Goal: Transaction & Acquisition: Book appointment/travel/reservation

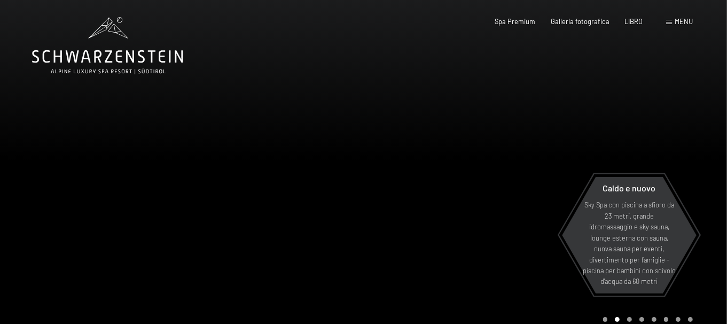
click at [411, 164] on div at bounding box center [546, 173] width 364 height 347
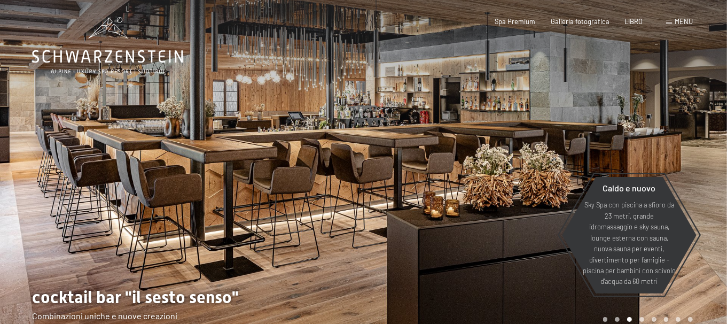
click at [409, 165] on div at bounding box center [546, 173] width 364 height 347
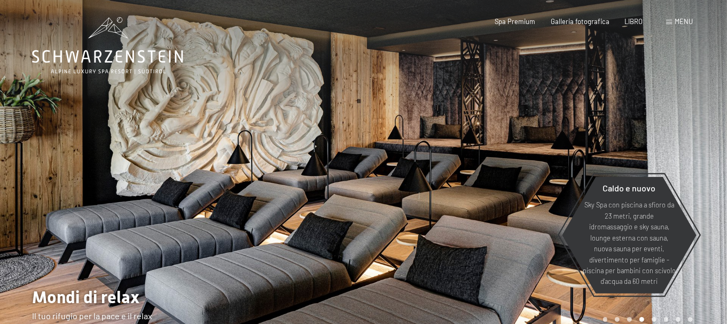
click at [407, 166] on div at bounding box center [546, 173] width 364 height 347
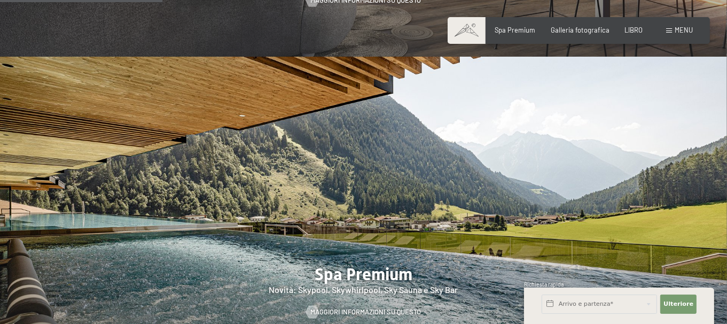
scroll to position [1228, 0]
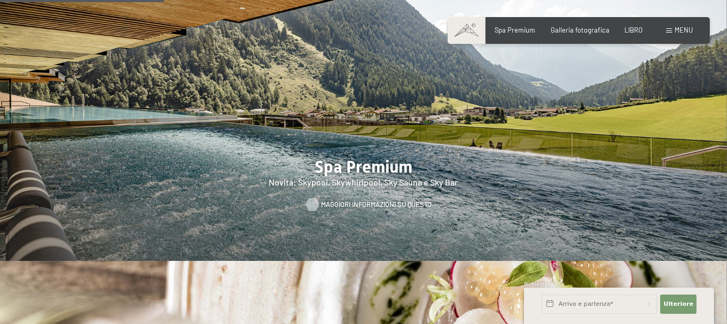
click at [382, 208] on font "Maggiori informazioni su questo" at bounding box center [376, 204] width 111 height 9
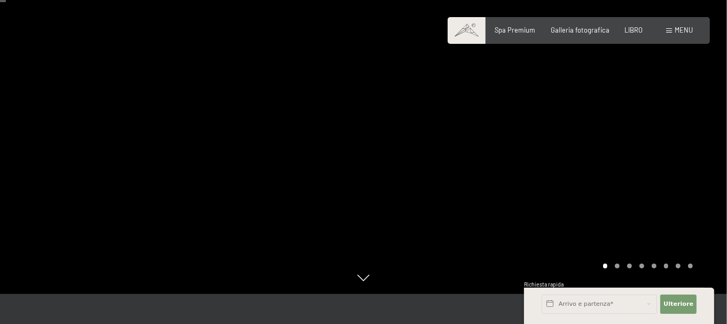
click at [635, 174] on div at bounding box center [546, 120] width 364 height 347
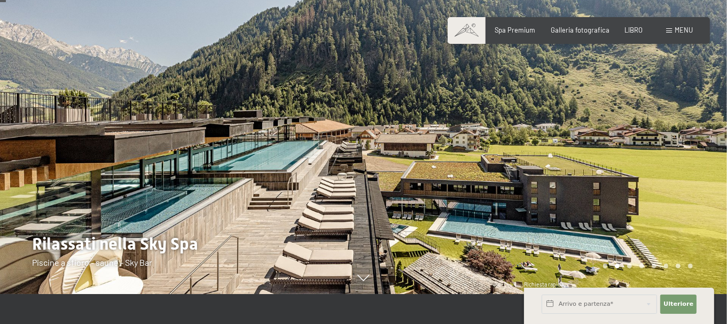
click at [631, 174] on div at bounding box center [546, 120] width 364 height 347
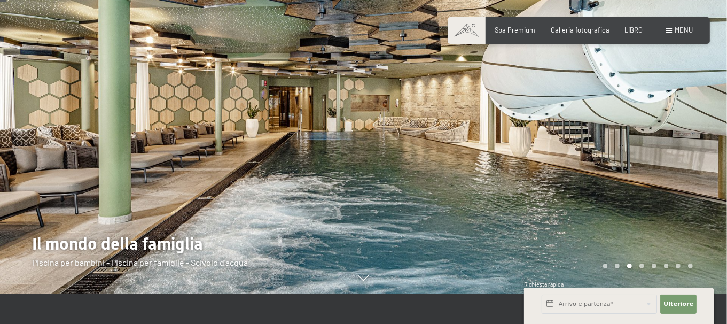
click at [639, 173] on div at bounding box center [546, 120] width 364 height 347
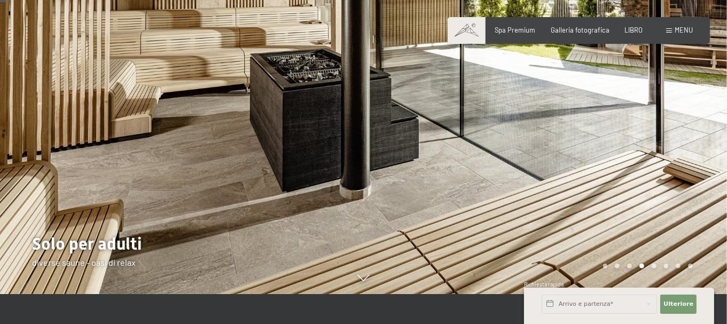
click at [641, 173] on div at bounding box center [546, 120] width 364 height 347
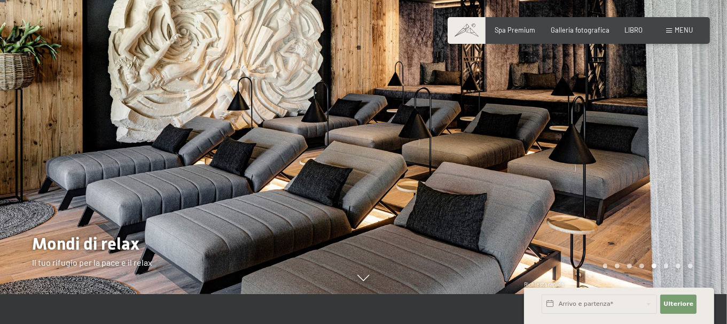
click at [642, 173] on div at bounding box center [546, 120] width 364 height 347
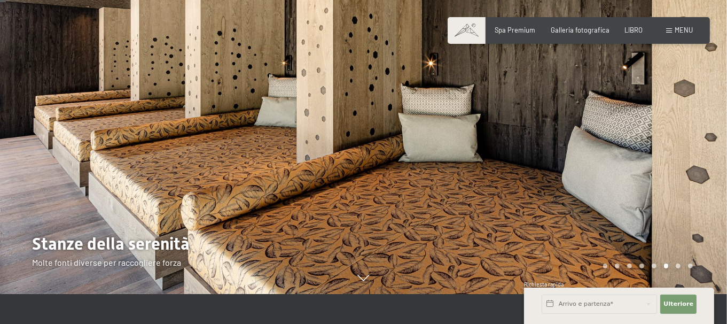
click at [642, 173] on div at bounding box center [546, 120] width 364 height 347
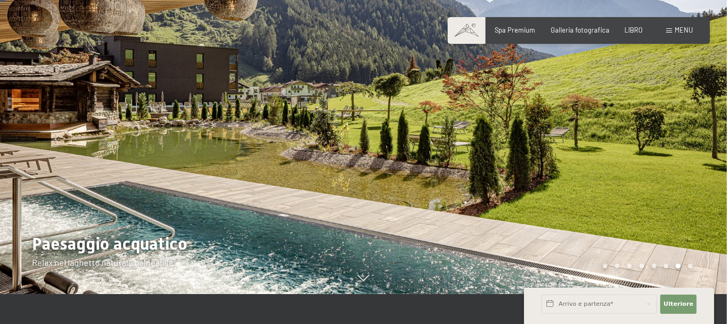
click at [642, 173] on div at bounding box center [546, 120] width 364 height 347
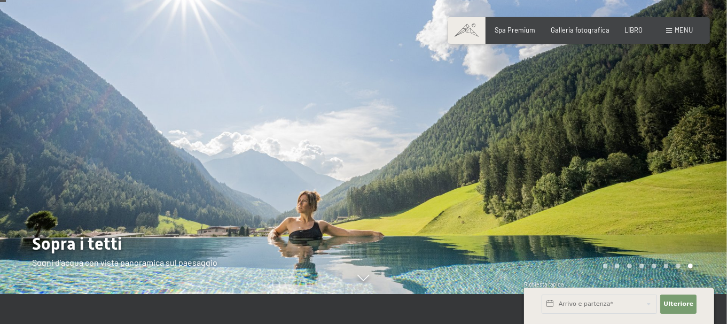
click at [642, 173] on div at bounding box center [546, 120] width 364 height 347
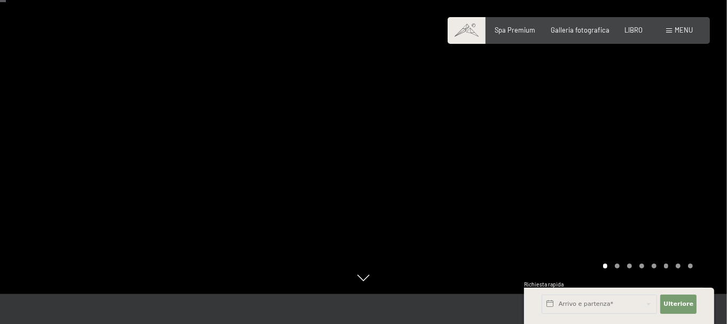
click at [642, 173] on div at bounding box center [546, 120] width 364 height 347
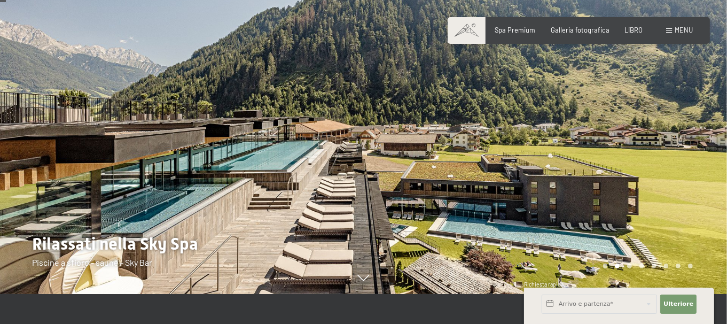
click at [642, 173] on div at bounding box center [546, 120] width 364 height 347
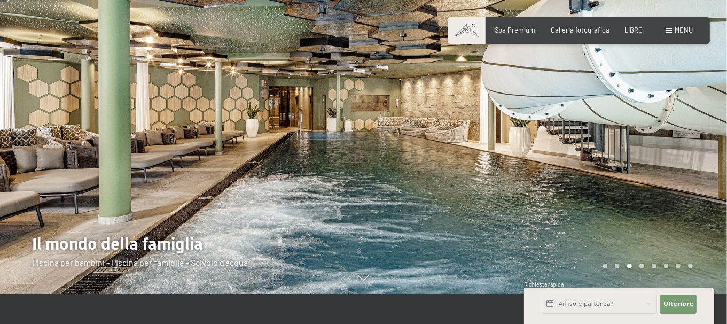
click at [642, 173] on div at bounding box center [546, 120] width 364 height 347
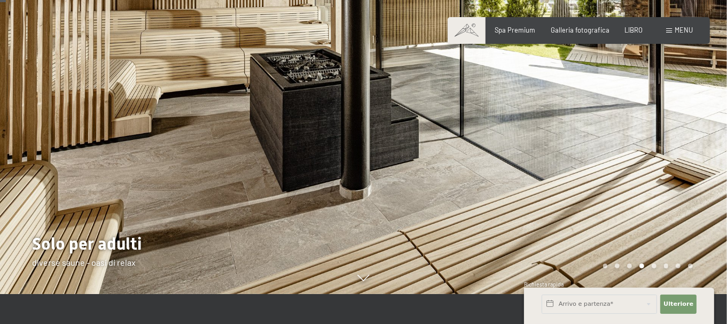
click at [642, 173] on div at bounding box center [546, 120] width 364 height 347
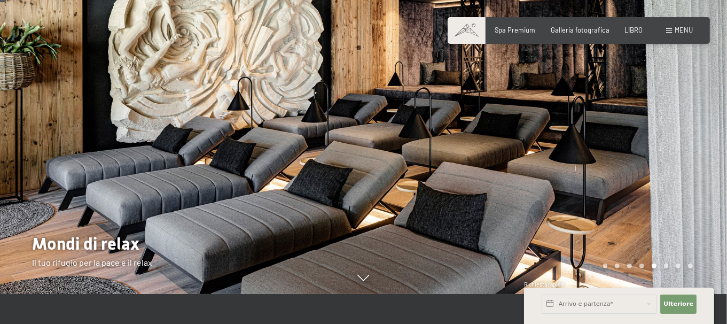
click at [642, 173] on div at bounding box center [546, 120] width 364 height 347
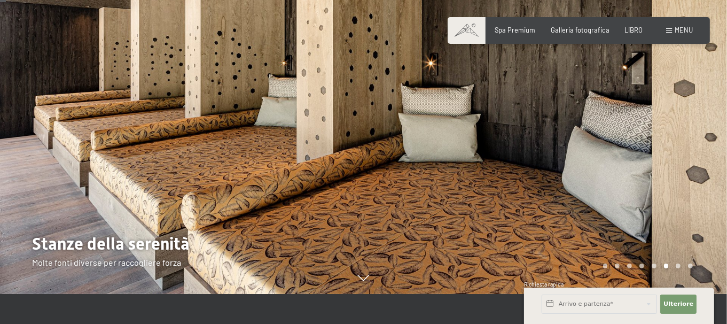
click at [642, 173] on div at bounding box center [546, 120] width 364 height 347
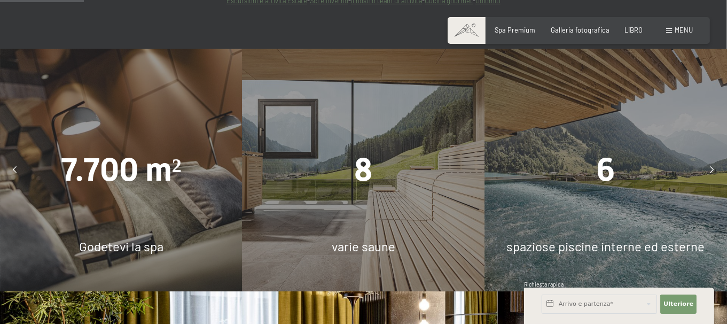
scroll to position [802, 0]
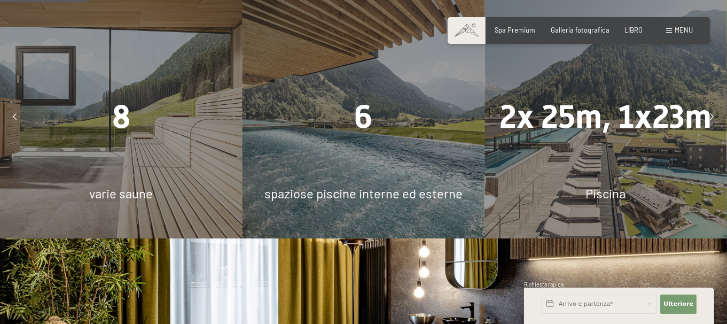
click at [712, 121] on icon at bounding box center [713, 117] width 4 height 7
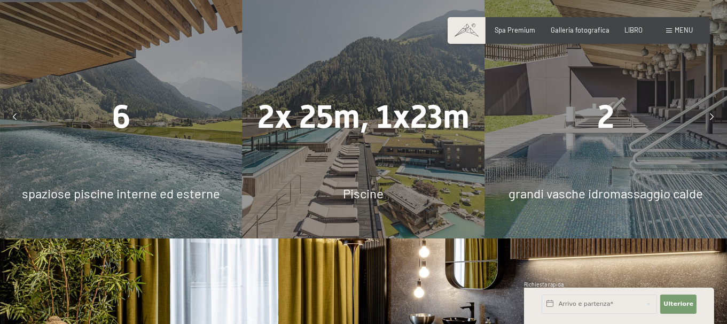
click at [712, 121] on icon at bounding box center [713, 117] width 4 height 7
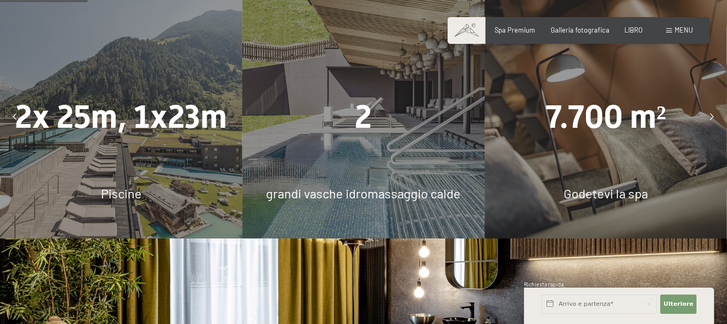
click at [712, 121] on icon at bounding box center [713, 117] width 4 height 7
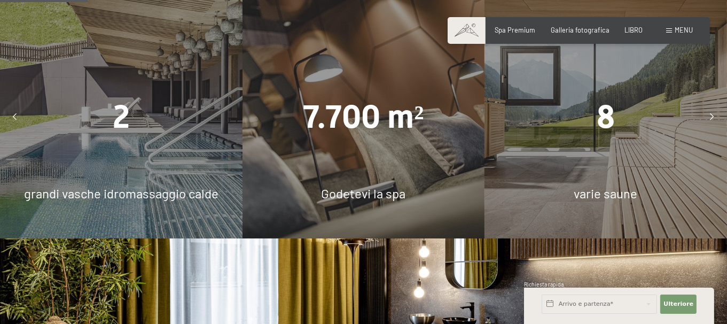
click at [712, 121] on icon at bounding box center [713, 117] width 4 height 7
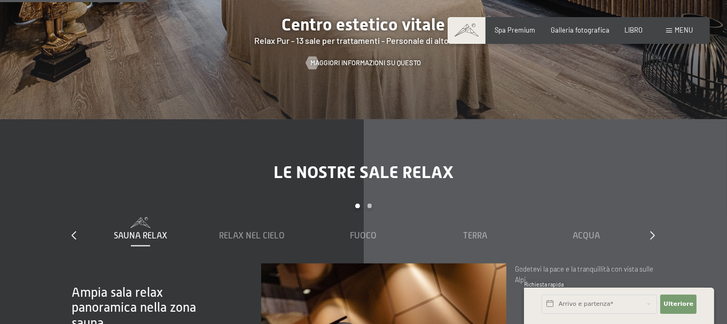
scroll to position [1389, 0]
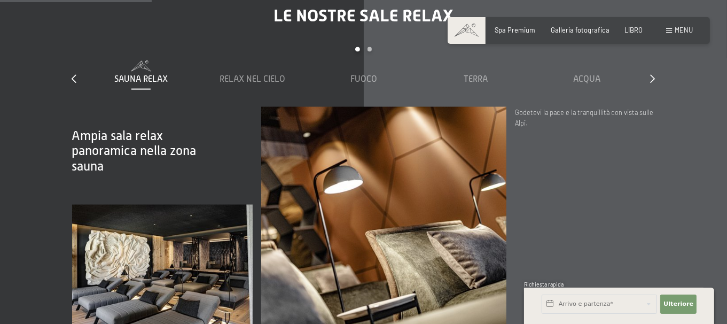
click at [114, 84] on font "Sauna Relax" at bounding box center [140, 79] width 53 height 10
click at [243, 84] on font "Relax nel cielo" at bounding box center [252, 79] width 66 height 10
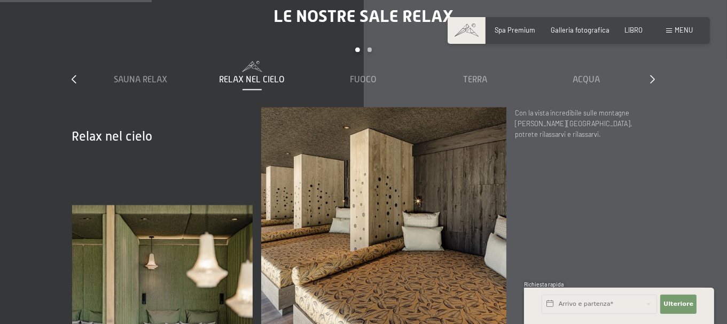
scroll to position [1336, 0]
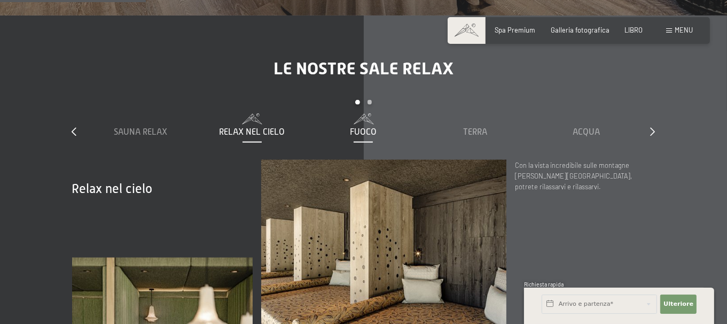
click at [368, 137] on font "Fuoco" at bounding box center [363, 132] width 27 height 10
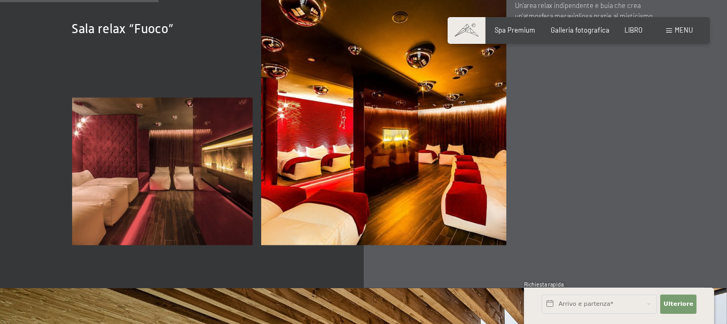
scroll to position [1443, 0]
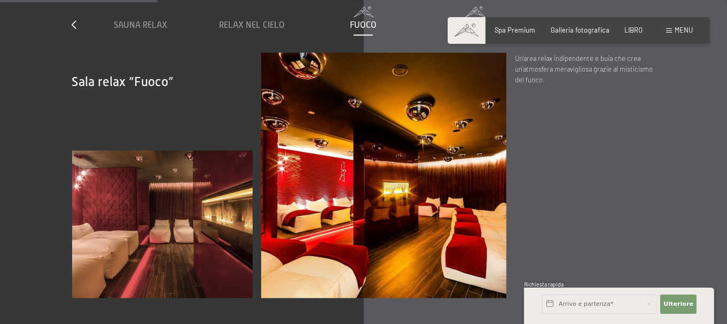
click at [487, 30] on font "Terra" at bounding box center [475, 25] width 24 height 10
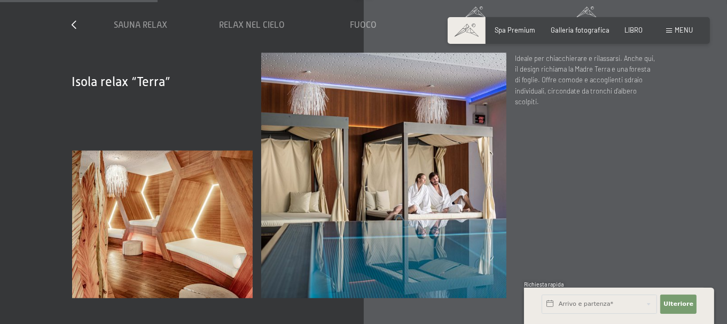
click at [599, 30] on font "Acqua" at bounding box center [586, 25] width 27 height 10
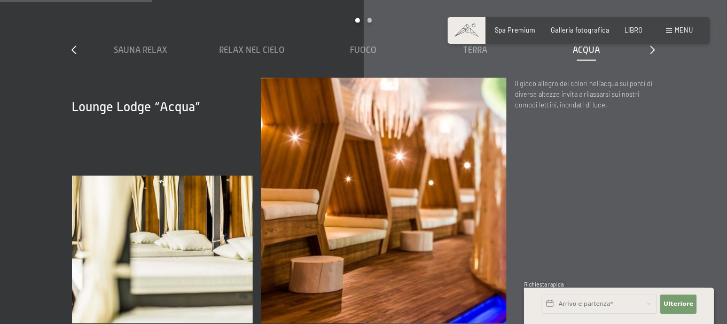
scroll to position [1389, 0]
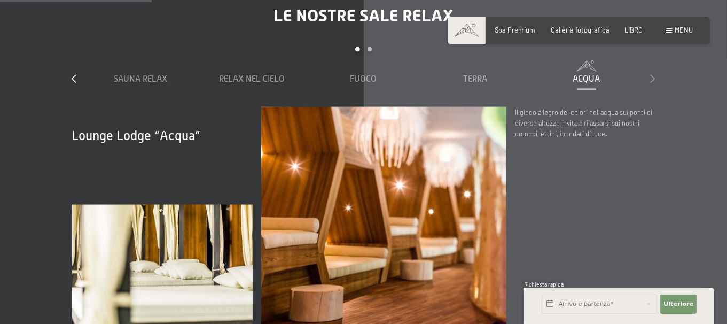
click at [656, 83] on icon at bounding box center [653, 78] width 5 height 9
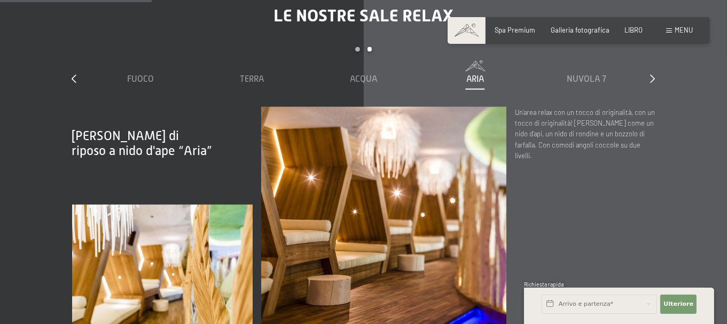
click at [484, 84] on font "Aria" at bounding box center [475, 79] width 18 height 10
click at [656, 83] on icon at bounding box center [653, 78] width 5 height 9
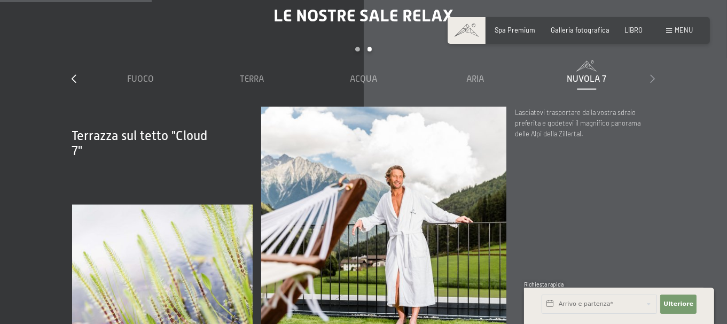
click at [656, 83] on icon at bounding box center [653, 78] width 5 height 9
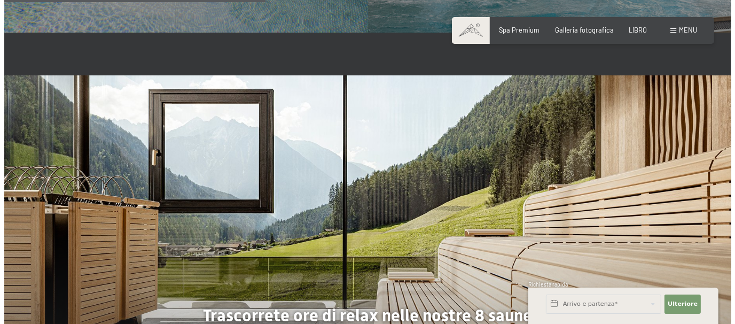
scroll to position [2351, 0]
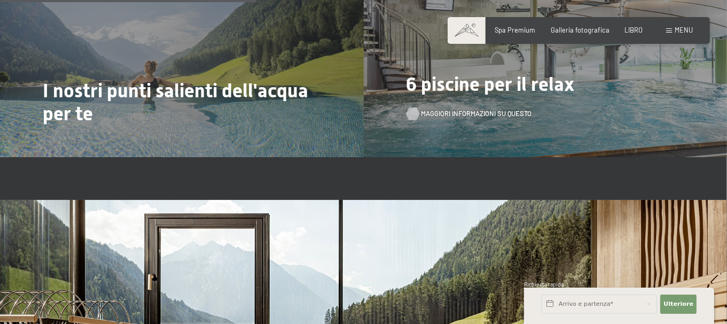
click at [506, 118] on font "Maggiori informazioni su questo" at bounding box center [477, 113] width 111 height 9
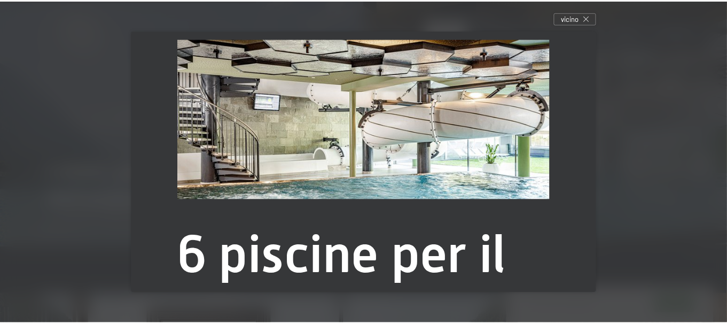
scroll to position [0, 0]
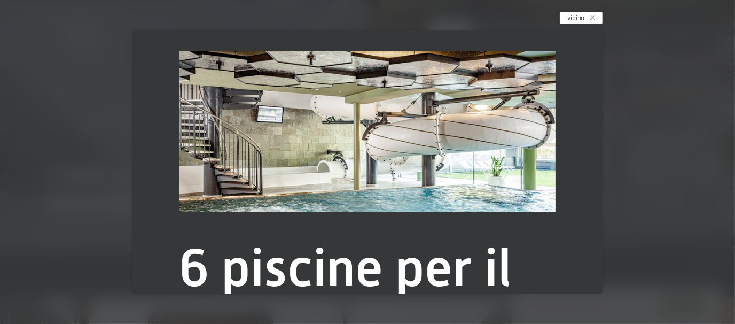
click at [588, 19] on div "vicino" at bounding box center [581, 18] width 43 height 13
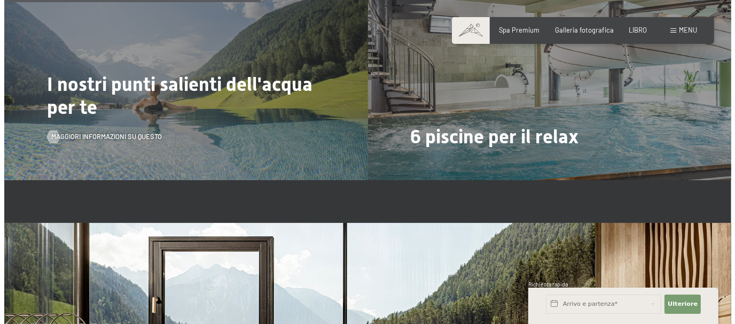
scroll to position [2351, 0]
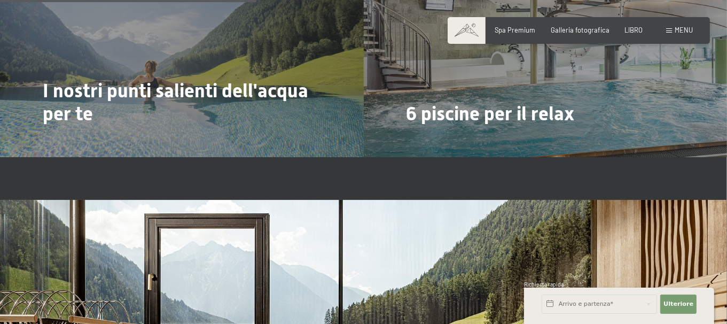
click at [152, 147] on font "Maggiori informazioni su questo" at bounding box center [102, 142] width 111 height 9
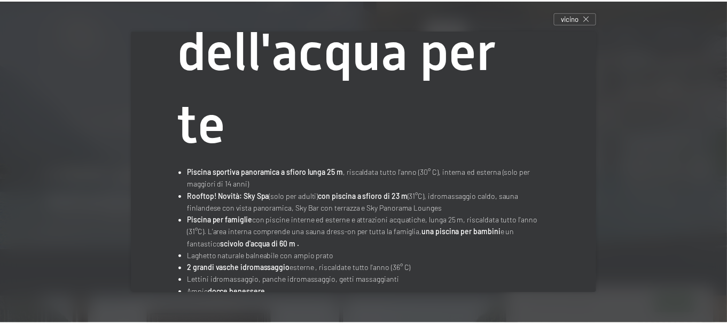
scroll to position [243, 0]
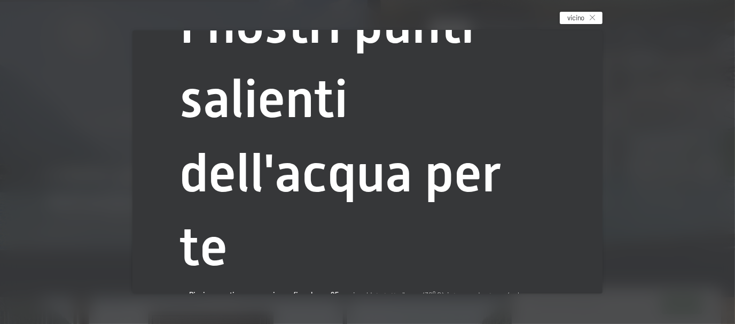
click at [582, 19] on font "vicino" at bounding box center [576, 17] width 18 height 9
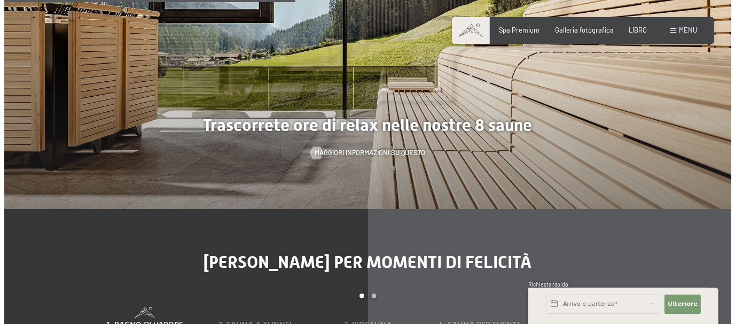
scroll to position [2671, 0]
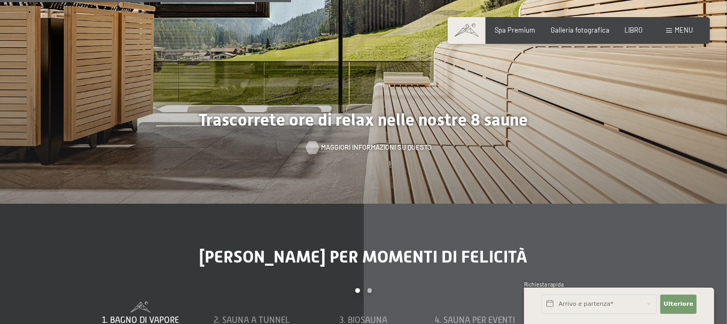
click at [349, 151] on font "Maggiori informazioni su questo" at bounding box center [376, 147] width 111 height 9
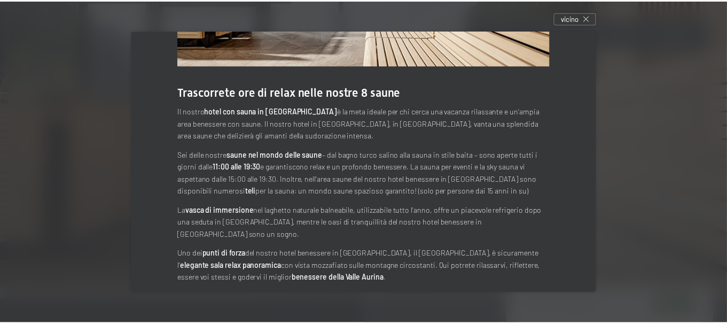
scroll to position [0, 0]
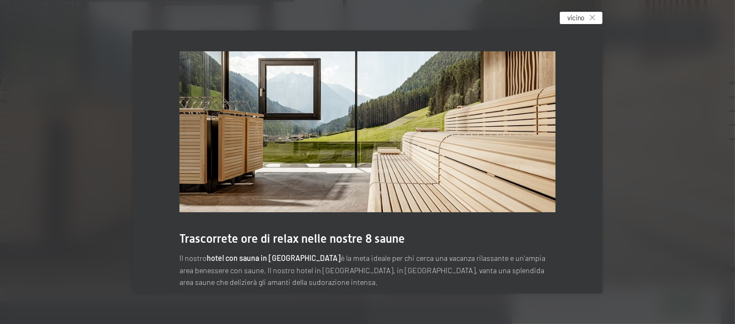
click at [585, 16] on font "vicino" at bounding box center [576, 17] width 18 height 9
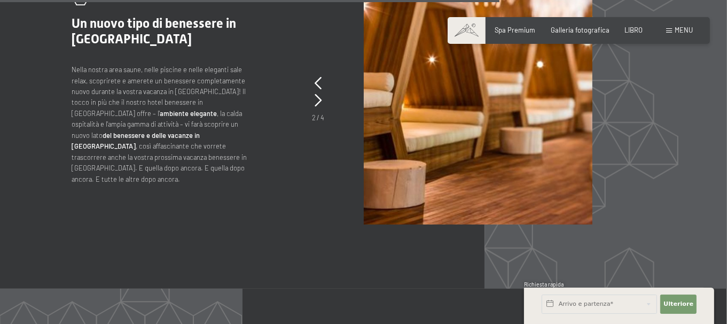
scroll to position [3954, 0]
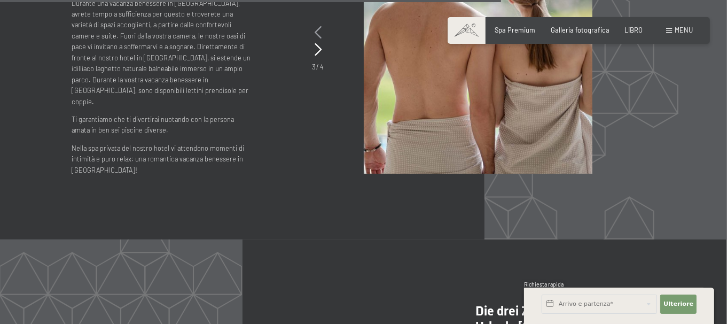
click at [315, 39] on icon at bounding box center [318, 32] width 7 height 13
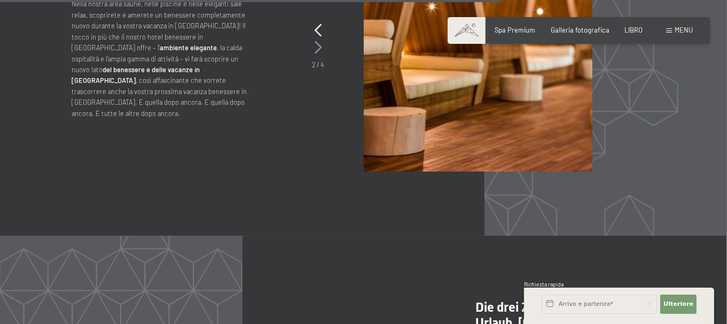
click at [315, 54] on icon at bounding box center [318, 47] width 7 height 13
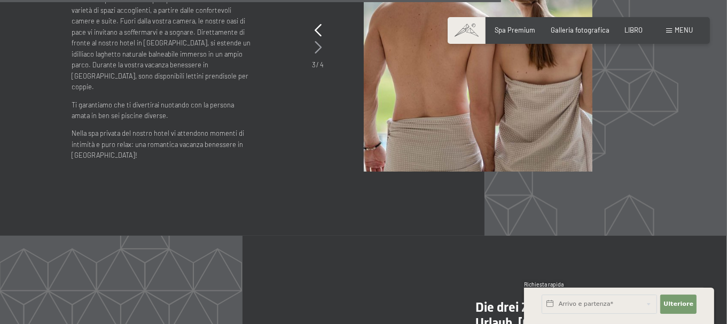
click at [315, 54] on icon at bounding box center [318, 47] width 7 height 13
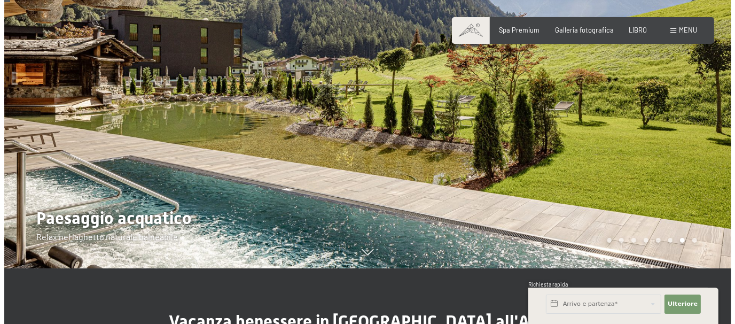
scroll to position [0, 0]
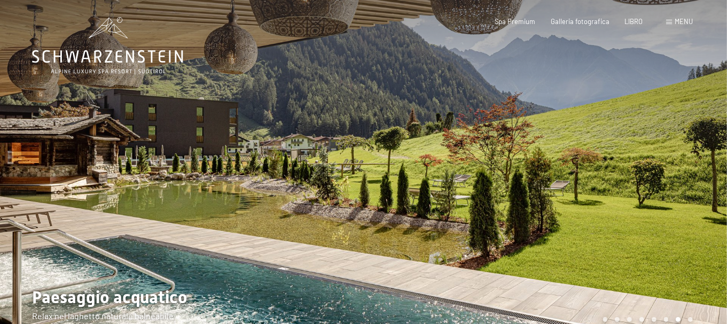
click at [678, 24] on font "menu" at bounding box center [684, 21] width 18 height 9
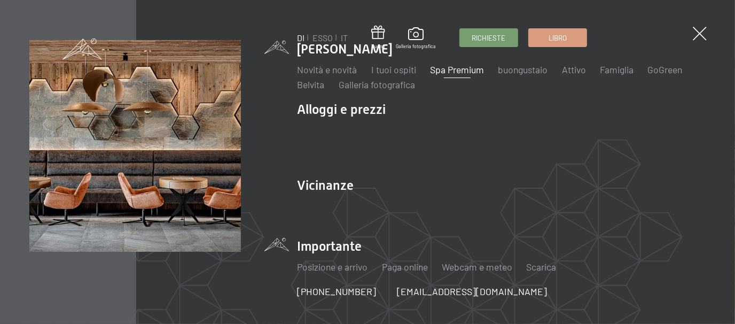
click at [326, 246] on li "Importante Posizione e arrivo Paga online Webcam e meteo Scarica" at bounding box center [501, 260] width 409 height 46
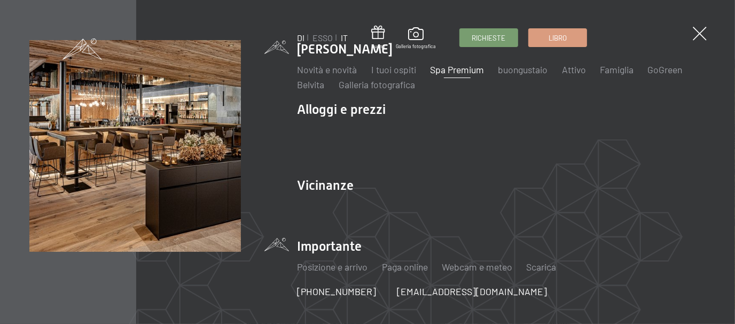
click at [345, 37] on font "IT" at bounding box center [344, 38] width 7 height 10
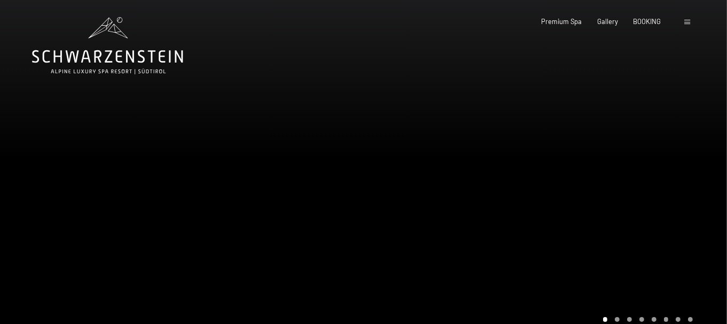
click at [687, 22] on span at bounding box center [687, 22] width 6 height 5
drag, startPoint x: 672, startPoint y: 25, endPoint x: 665, endPoint y: 39, distance: 16.0
click at [675, 26] on span "Menu" at bounding box center [684, 21] width 18 height 9
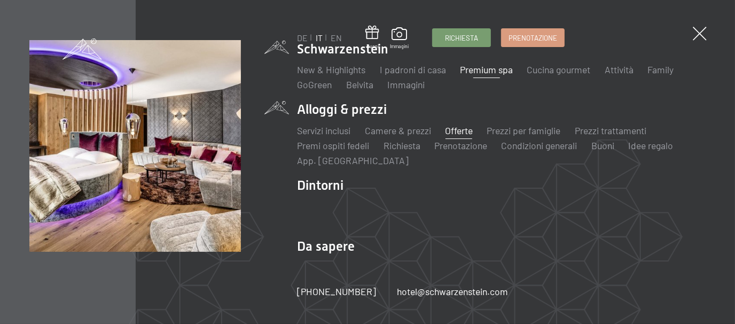
click at [463, 131] on link "Offerte" at bounding box center [459, 131] width 28 height 12
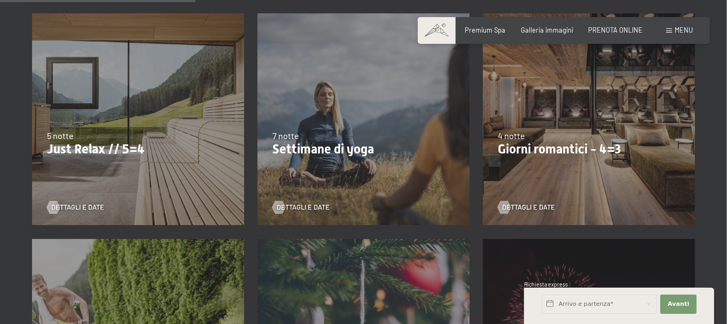
scroll to position [480, 0]
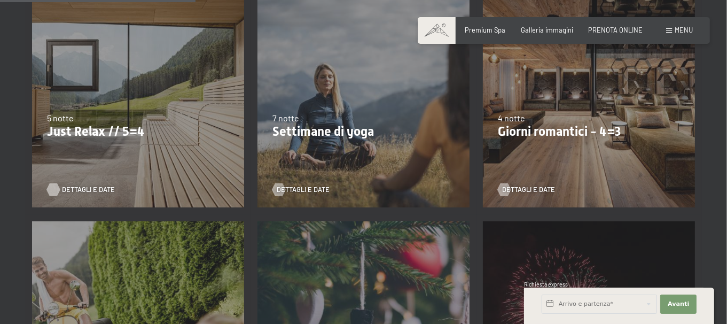
click at [81, 194] on span "Dettagli e Date" at bounding box center [88, 190] width 53 height 10
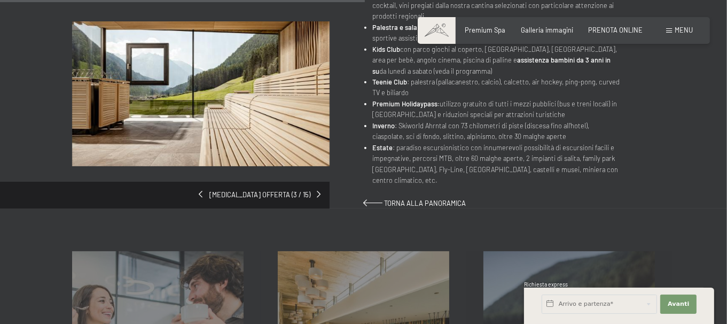
scroll to position [641, 0]
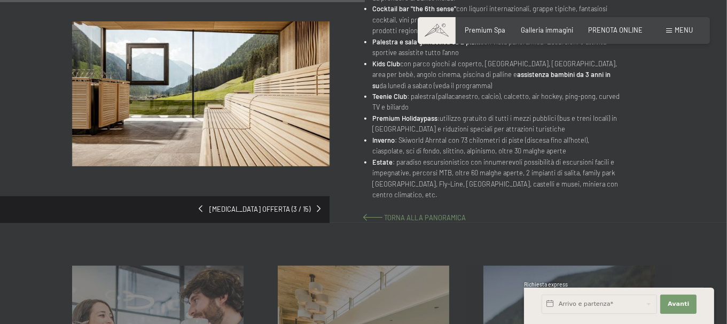
click at [434, 222] on span "Torna alla panoramica" at bounding box center [426, 217] width 82 height 9
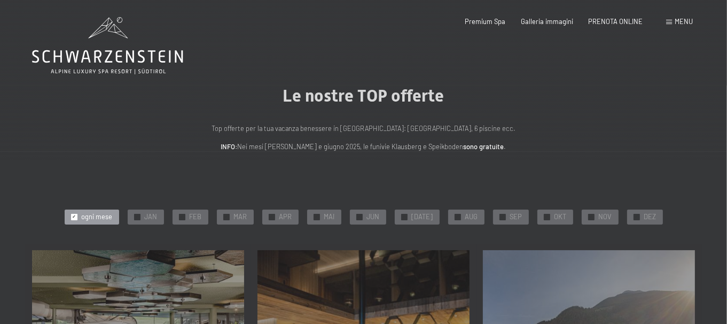
click at [678, 24] on span "Menu" at bounding box center [684, 21] width 18 height 9
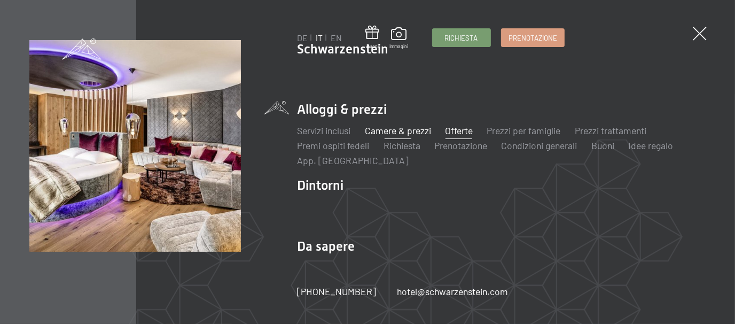
click at [404, 132] on link "Camere & prezzi" at bounding box center [398, 131] width 66 height 12
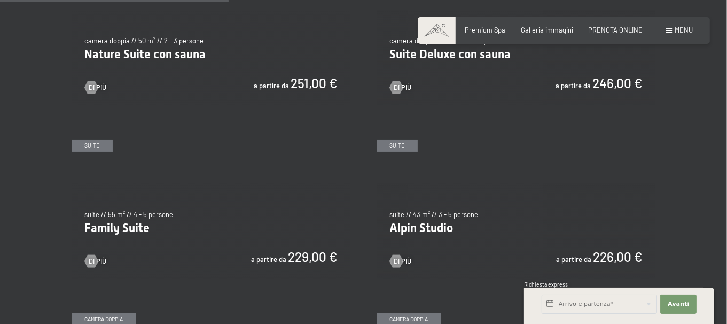
scroll to position [908, 0]
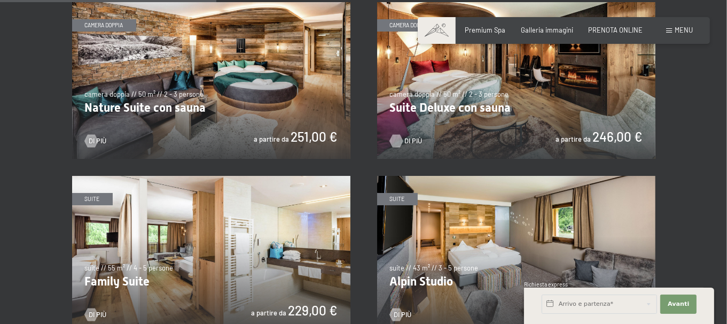
click at [400, 147] on div at bounding box center [396, 141] width 7 height 13
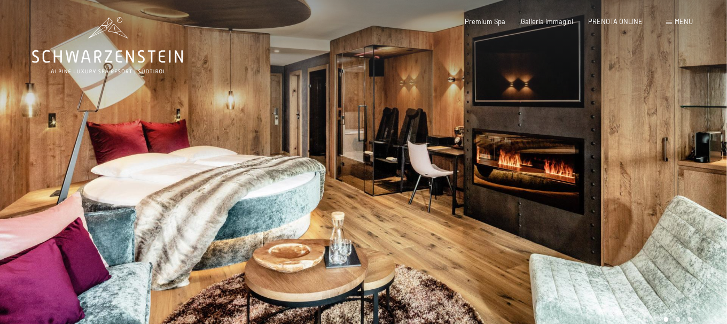
click at [658, 173] on div at bounding box center [546, 173] width 364 height 347
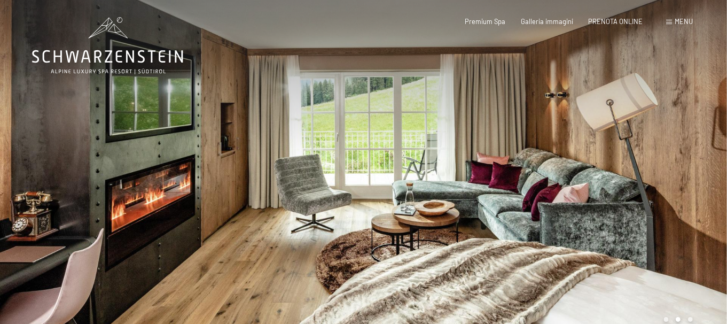
click at [659, 174] on div at bounding box center [546, 173] width 364 height 347
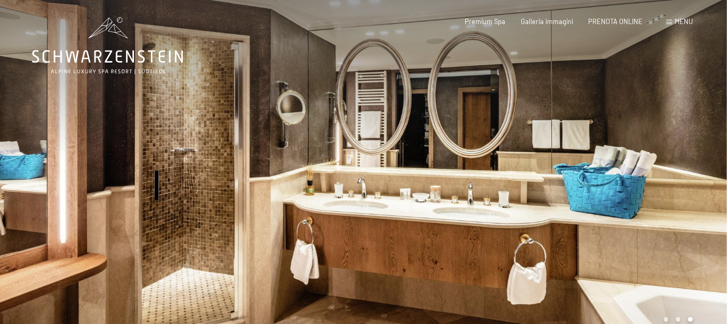
click at [659, 174] on div at bounding box center [546, 173] width 364 height 347
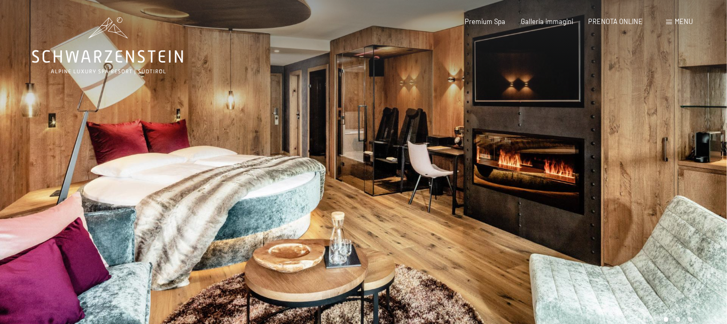
click at [660, 174] on div at bounding box center [546, 173] width 364 height 347
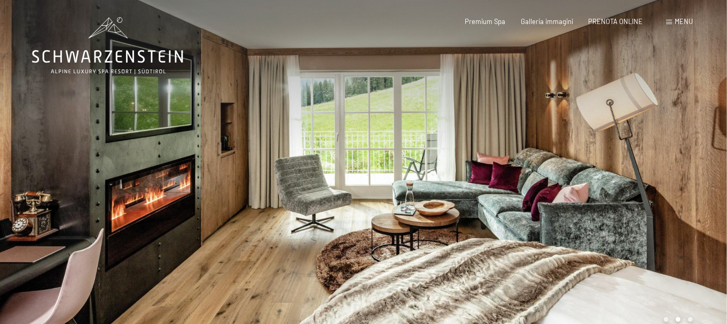
click at [660, 174] on div at bounding box center [546, 173] width 364 height 347
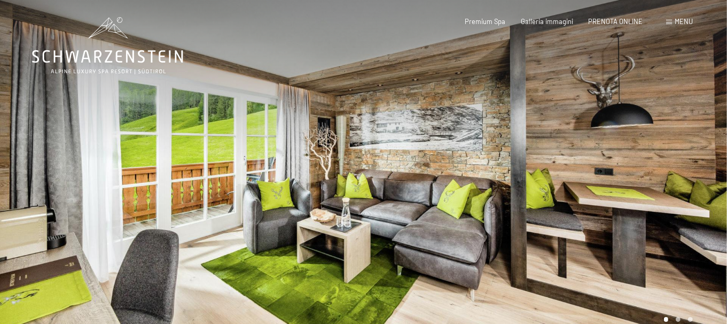
click at [664, 181] on div at bounding box center [546, 173] width 364 height 347
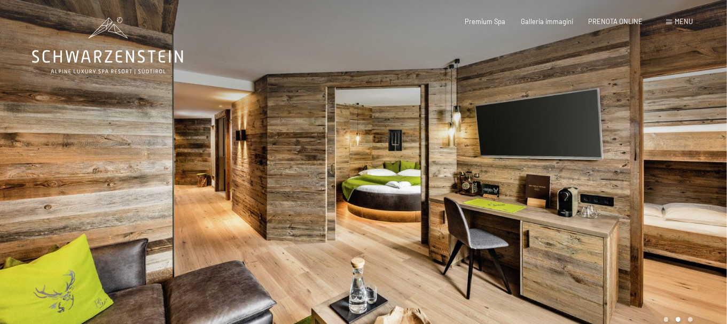
click at [672, 193] on div at bounding box center [546, 173] width 364 height 347
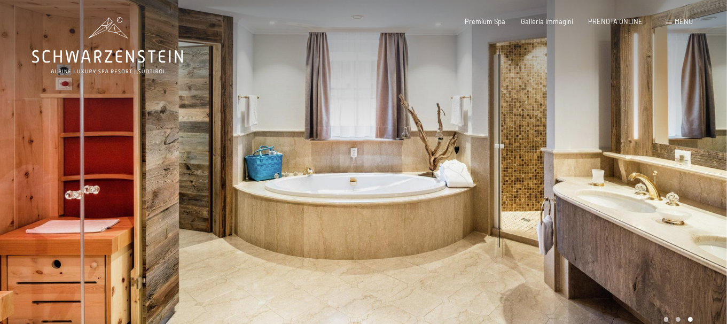
click at [672, 193] on div at bounding box center [546, 173] width 364 height 347
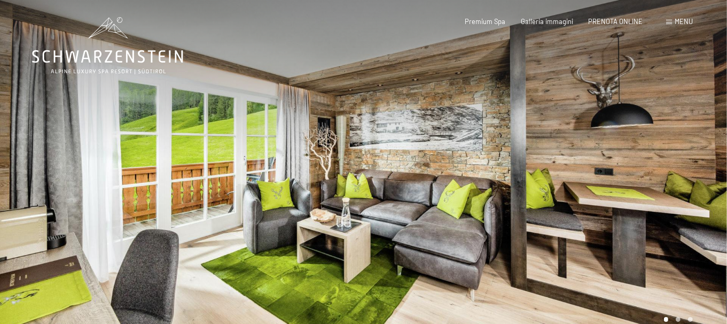
click at [672, 193] on div at bounding box center [546, 173] width 364 height 347
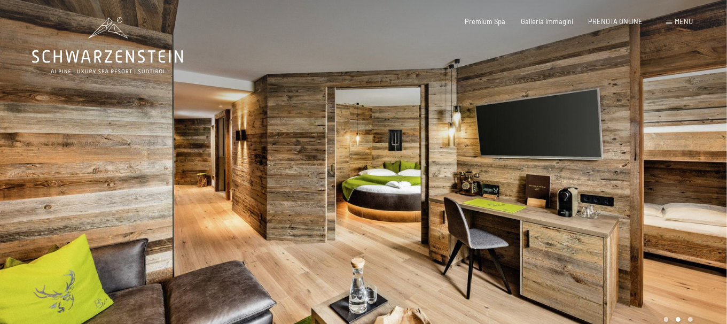
click at [672, 193] on div at bounding box center [546, 173] width 364 height 347
